Goal: Learn about a topic

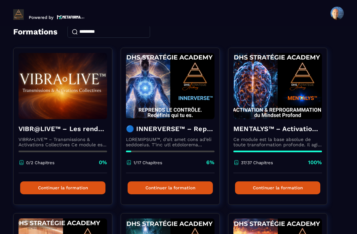
scroll to position [35, 0]
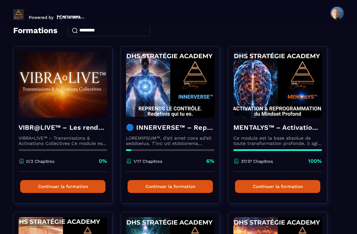
click at [174, 139] on p at bounding box center [170, 140] width 89 height 11
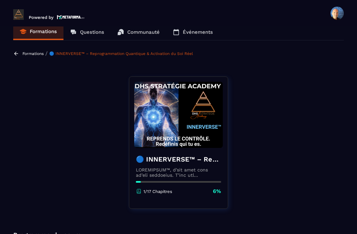
scroll to position [9, 0]
click at [30, 52] on p "Formations" at bounding box center [32, 54] width 21 height 5
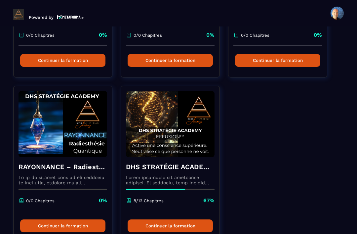
scroll to position [328, 0]
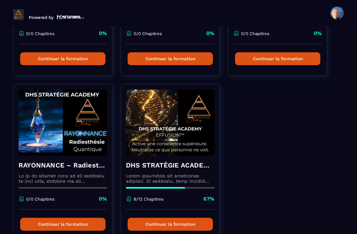
click at [182, 173] on p at bounding box center [170, 178] width 89 height 11
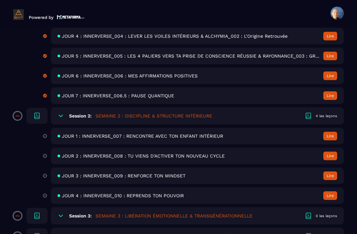
scroll to position [326, 0]
click at [218, 133] on span "JOUR 1 : INNERVERSE_007 : RENCONTRE AVEC TON ENFANT INTÉRIEUR" at bounding box center [142, 135] width 161 height 5
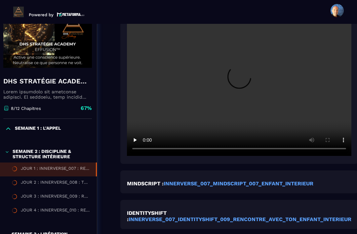
scroll to position [189, 15]
click at [226, 216] on strong "INNERVERSE_007_IDENTITYSHIFT_009_RENCONTRE_AVEC_TON_ENFANT_INTERIEUR" at bounding box center [240, 219] width 223 height 6
